Goal: Task Accomplishment & Management: Manage account settings

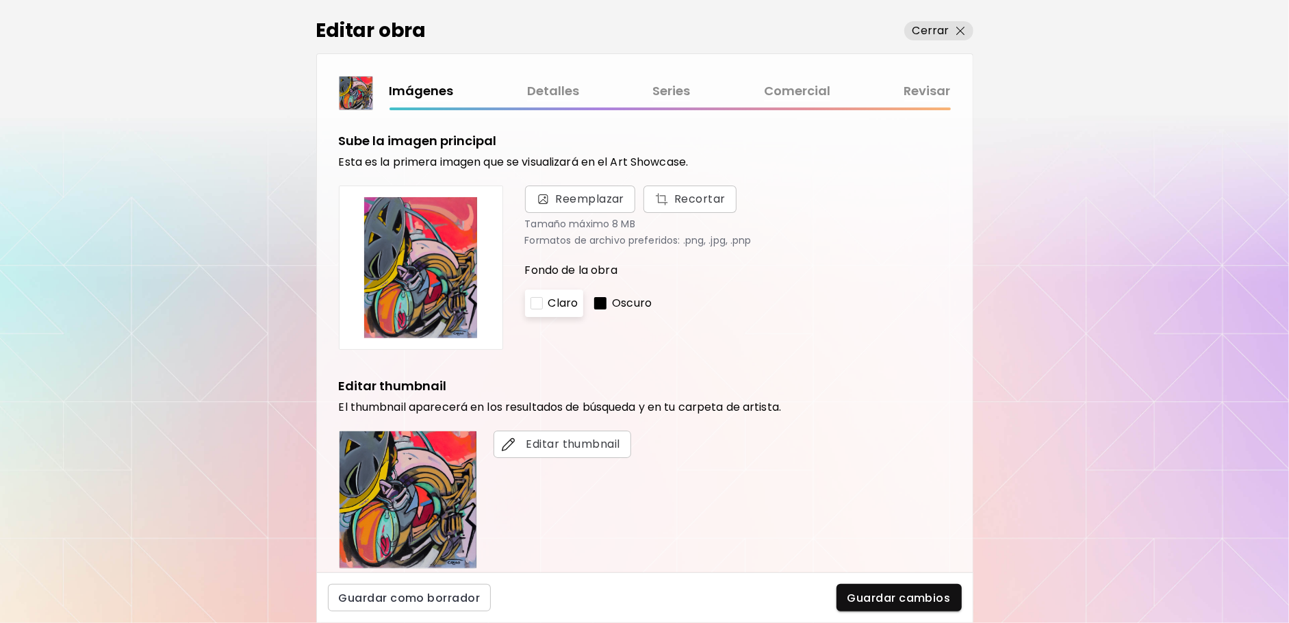
click at [572, 91] on link "Detalles" at bounding box center [553, 91] width 52 height 20
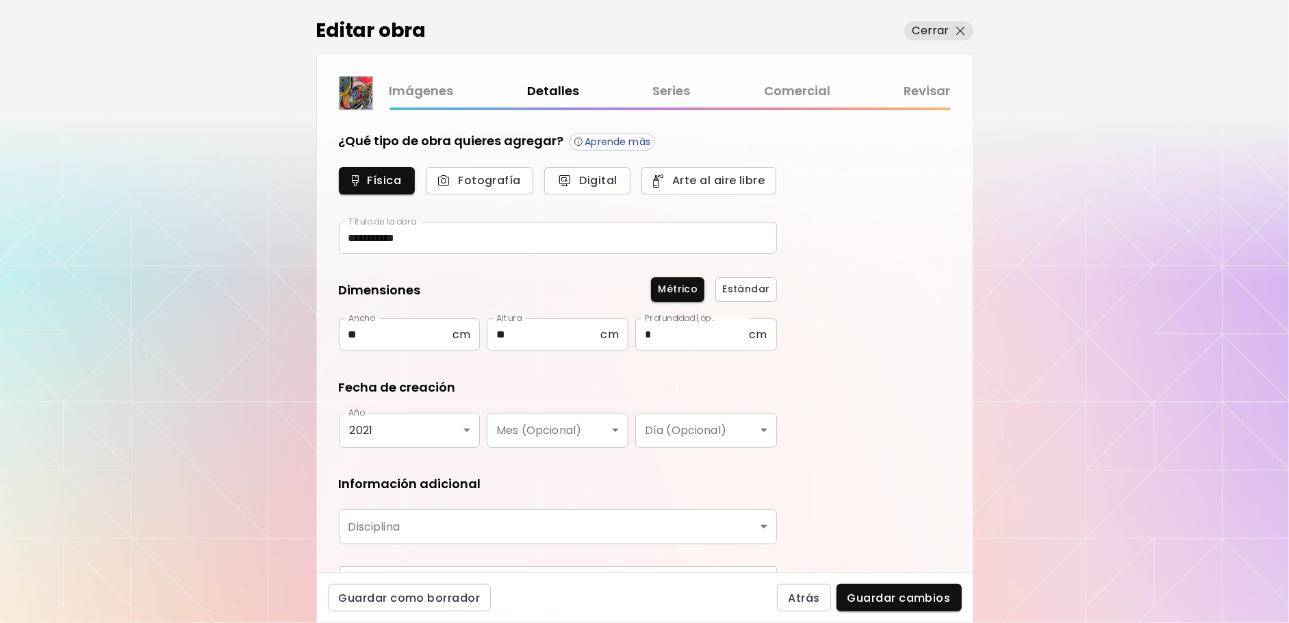
type input "********"
click at [682, 92] on link "Series" at bounding box center [672, 91] width 38 height 20
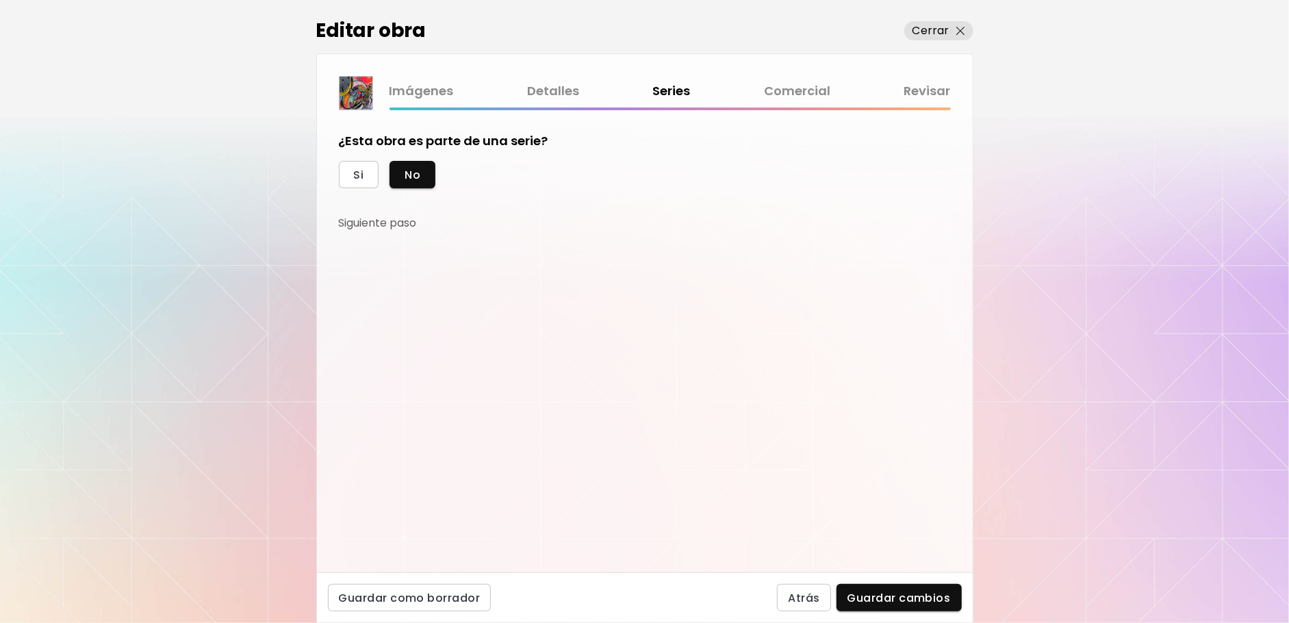
click at [795, 92] on link "Comercial" at bounding box center [797, 91] width 66 height 20
click at [552, 99] on link "Detalles" at bounding box center [553, 91] width 52 height 20
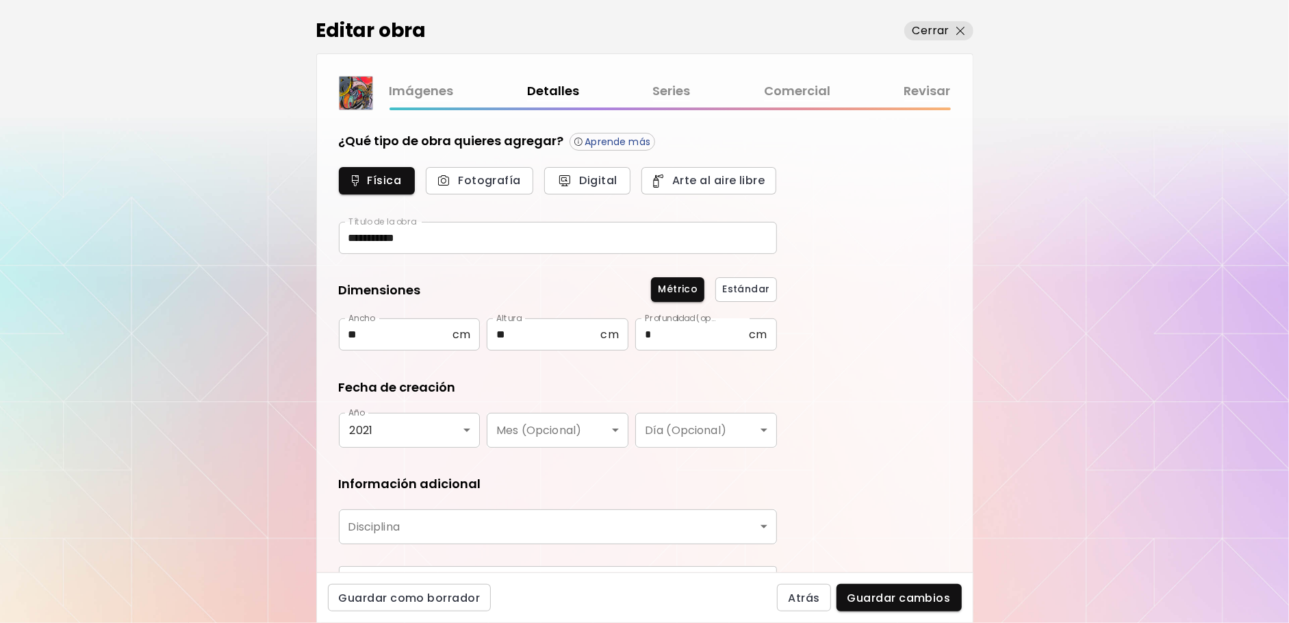
type input "********"
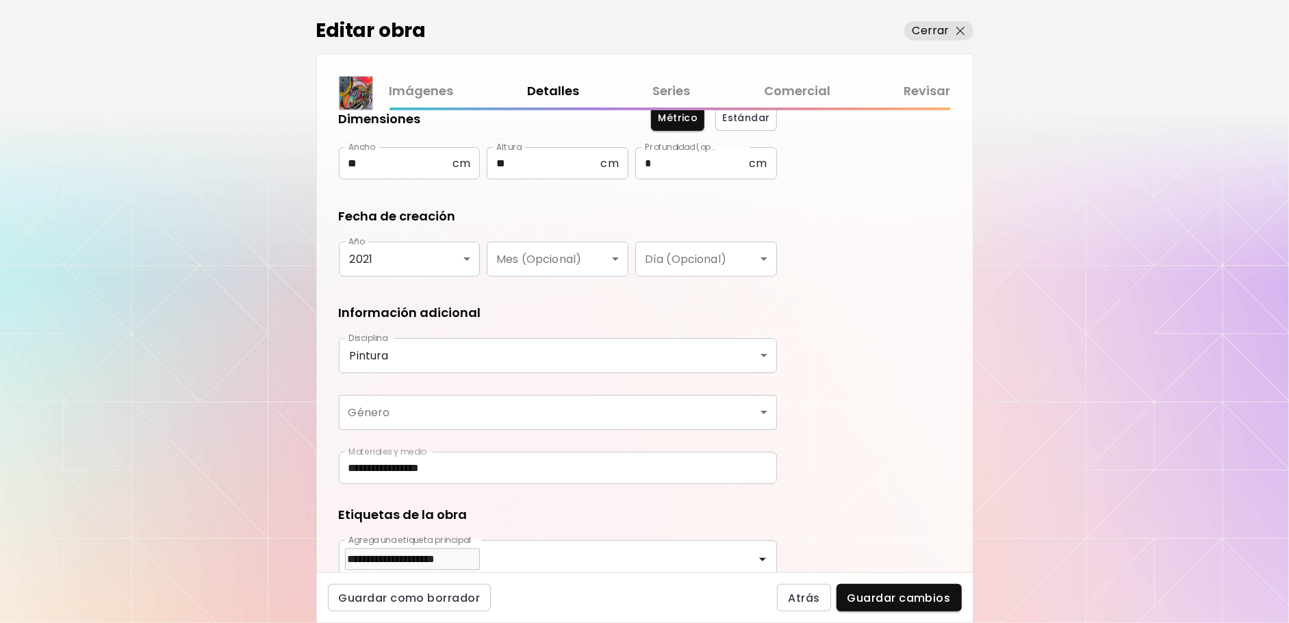
scroll to position [168, 0]
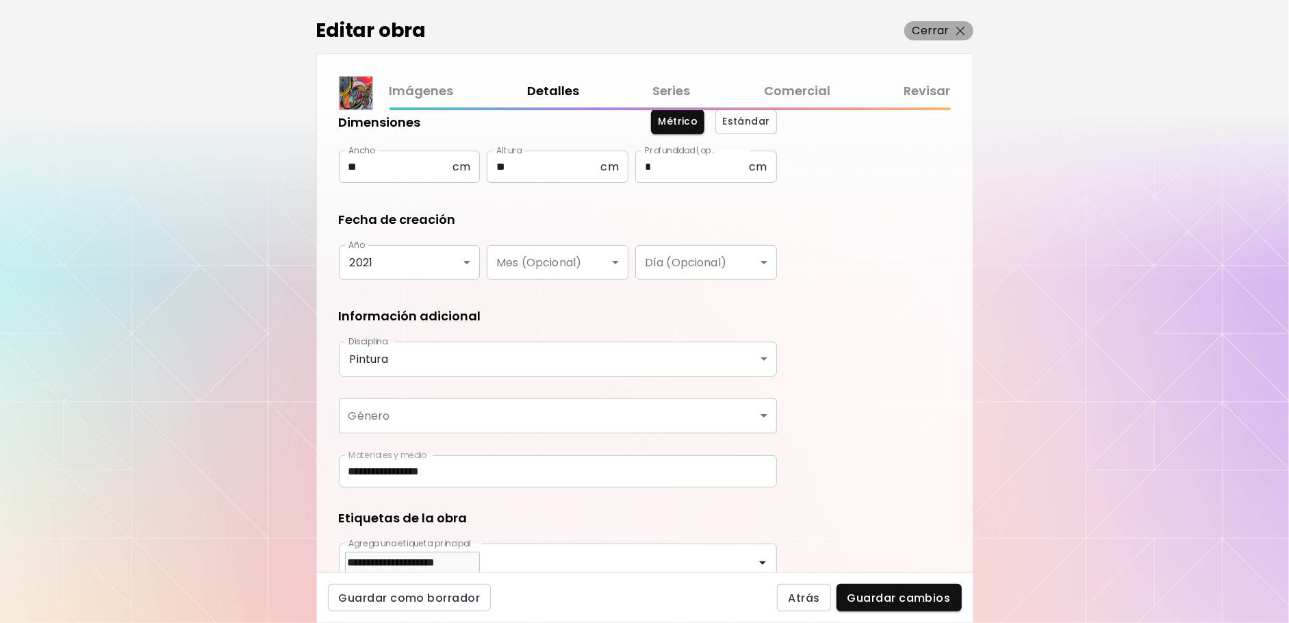
drag, startPoint x: 925, startPoint y: 33, endPoint x: 860, endPoint y: 62, distance: 70.8
click at [925, 33] on p "Cerrar" at bounding box center [930, 31] width 37 height 16
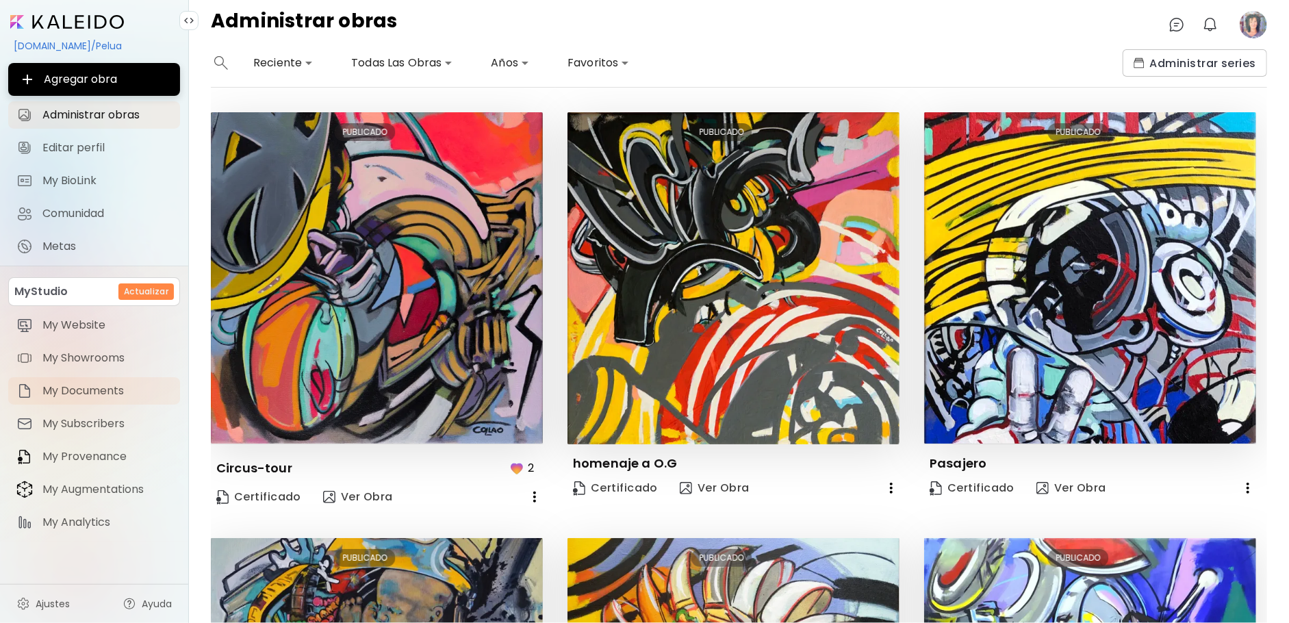
click at [99, 389] on span "My Documents" at bounding box center [106, 391] width 129 height 14
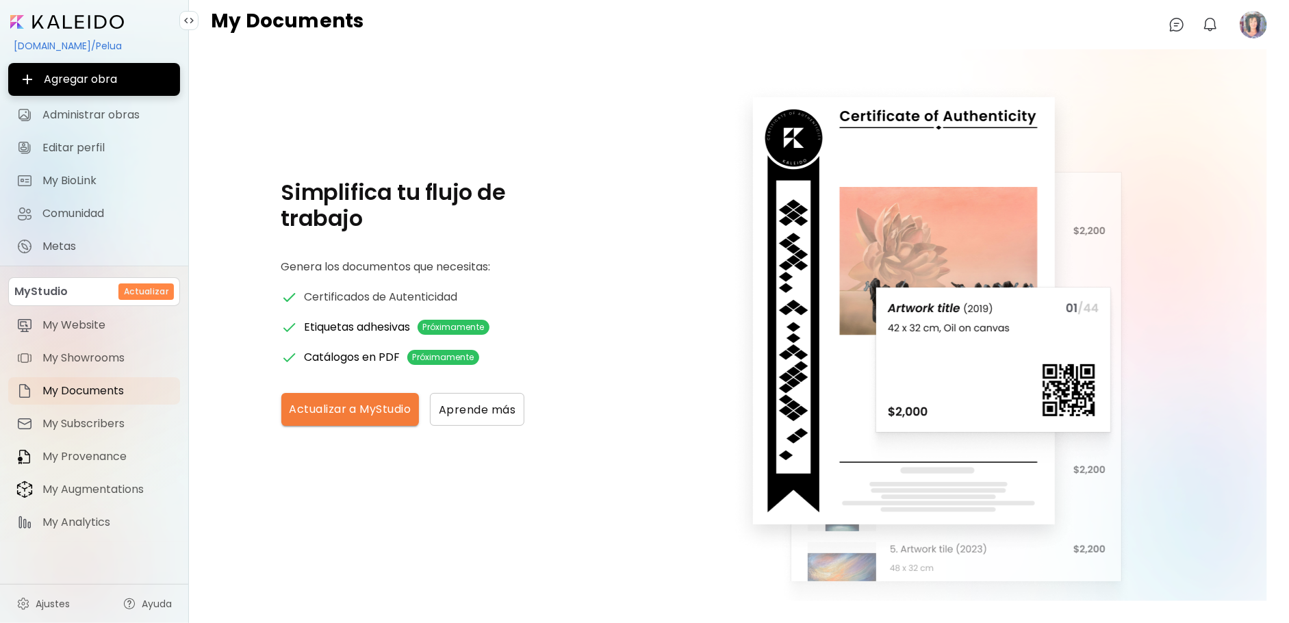
scroll to position [42, 0]
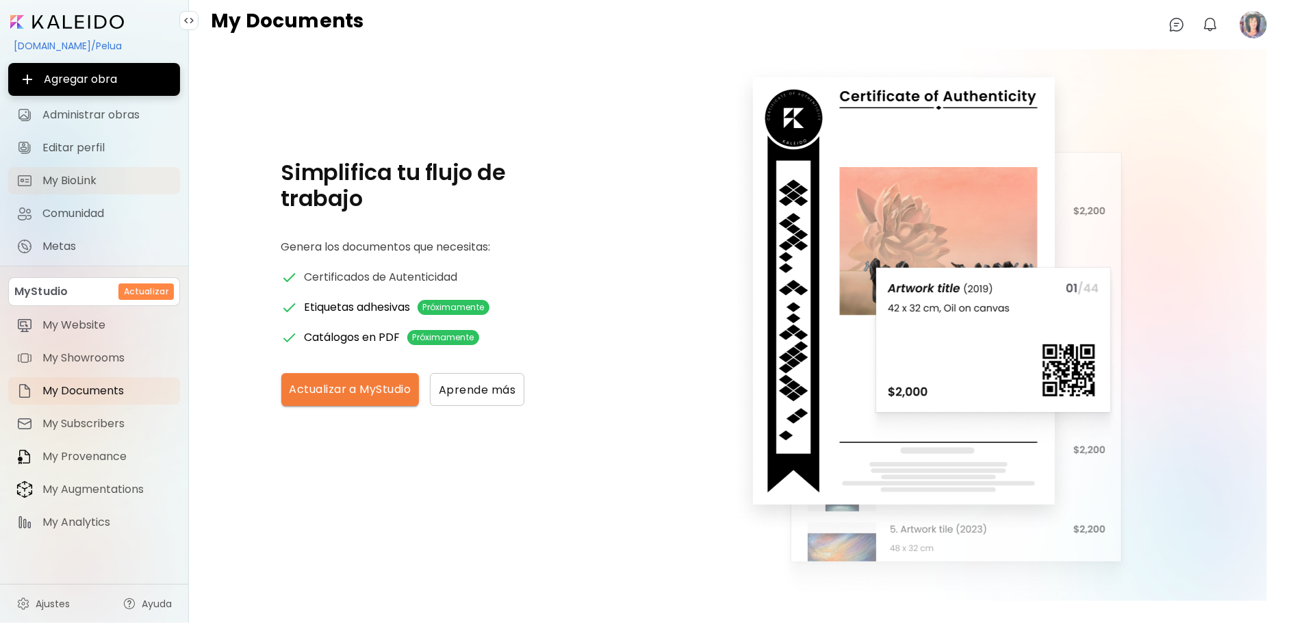
click at [73, 184] on span "My BioLink" at bounding box center [106, 181] width 129 height 14
